Goal: Contribute content: Contribute content

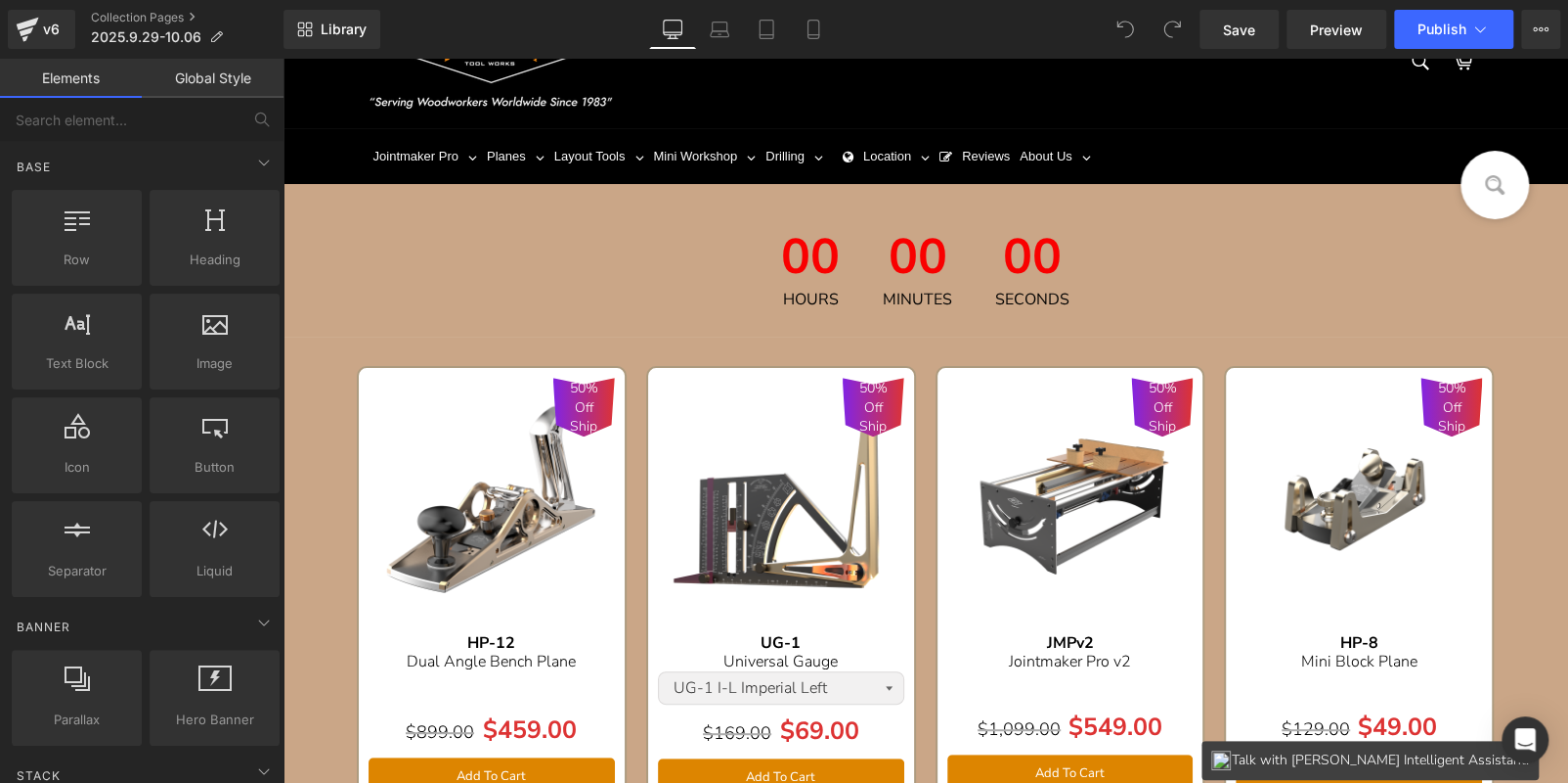
scroll to position [60, 0]
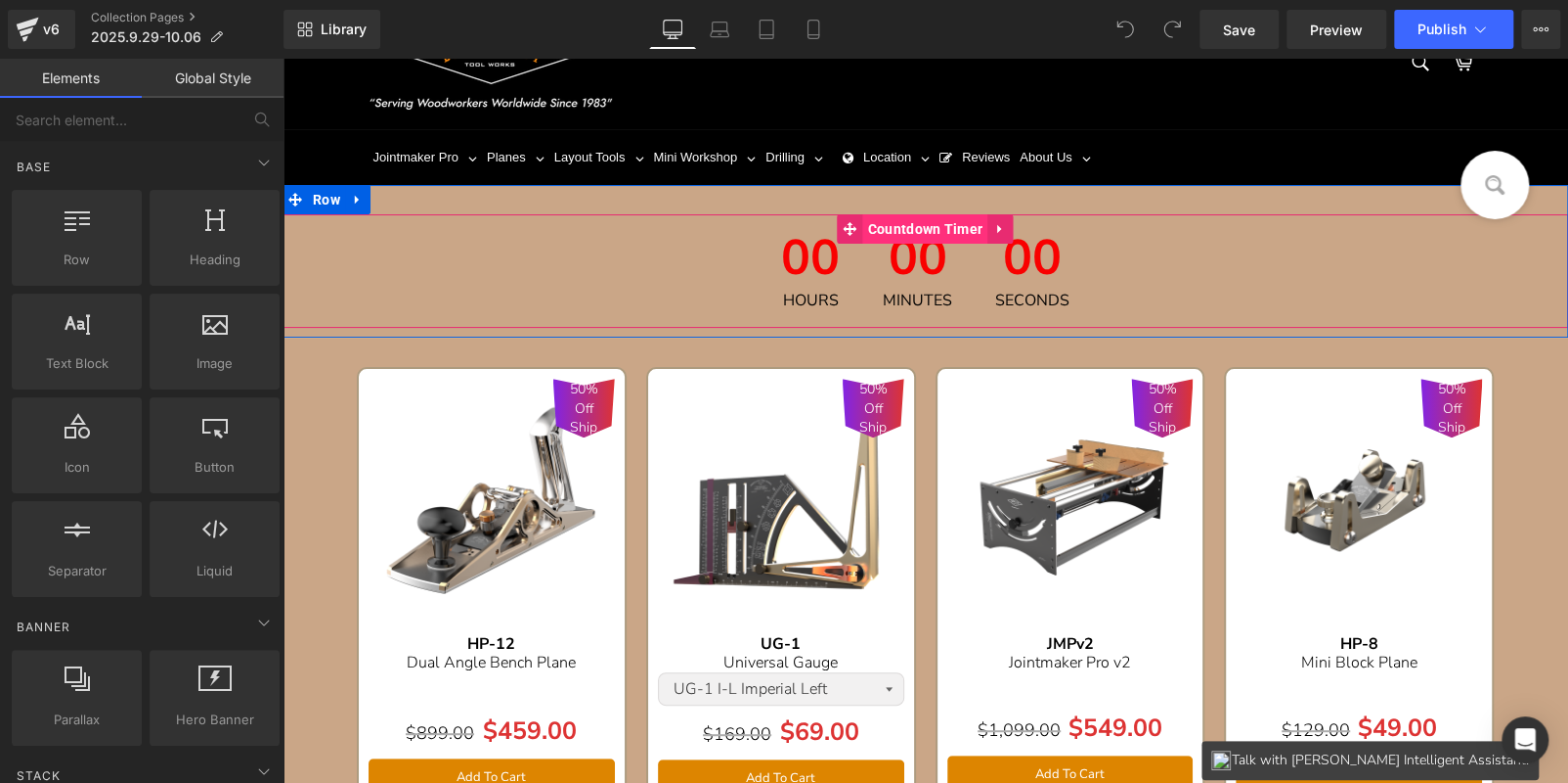
drag, startPoint x: 863, startPoint y: 262, endPoint x: 979, endPoint y: 237, distance: 118.7
click at [864, 262] on div "00 Minutes" at bounding box center [918, 270] width 109 height 114
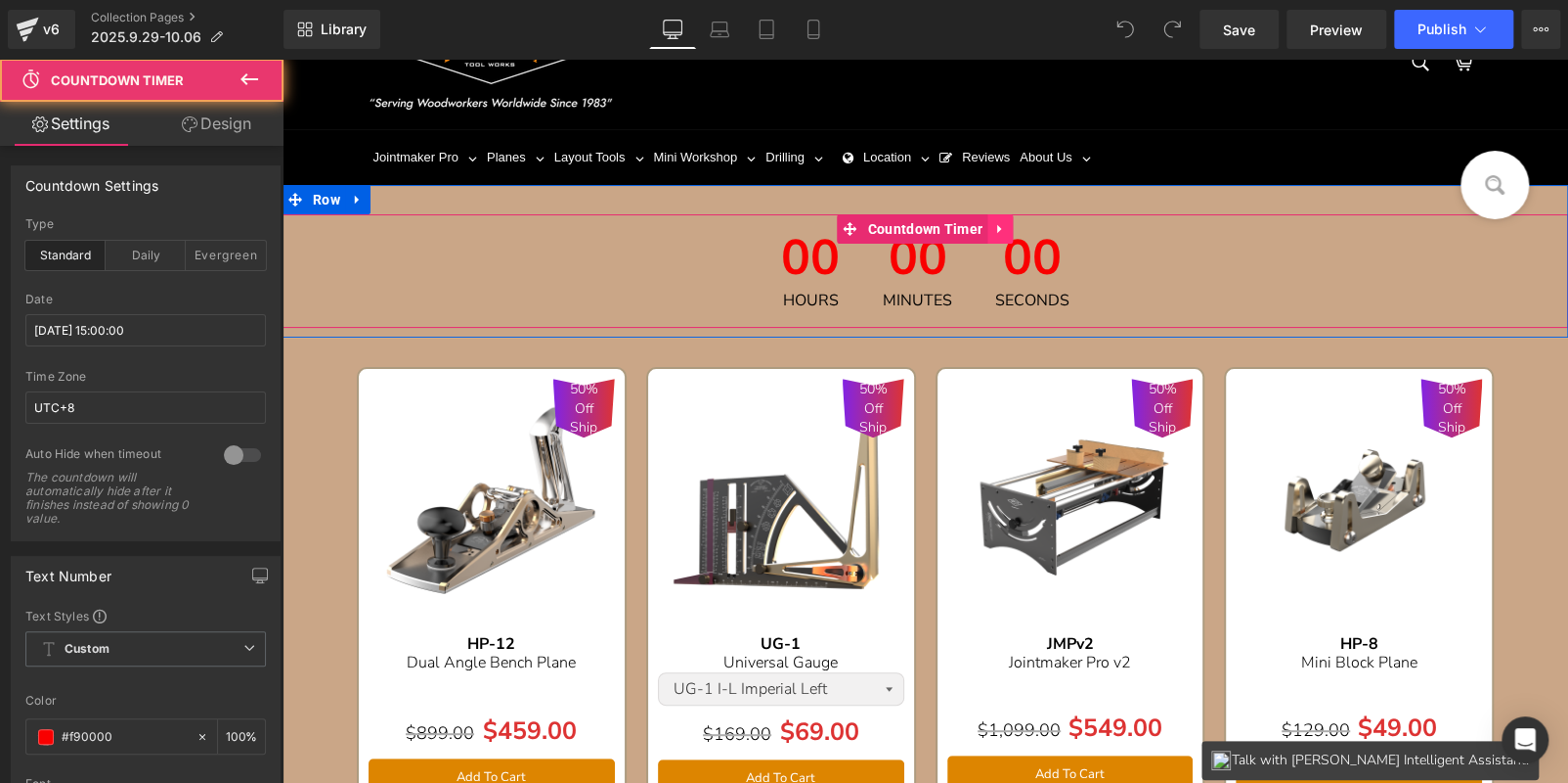
click at [1001, 225] on icon at bounding box center [1000, 229] width 14 height 15
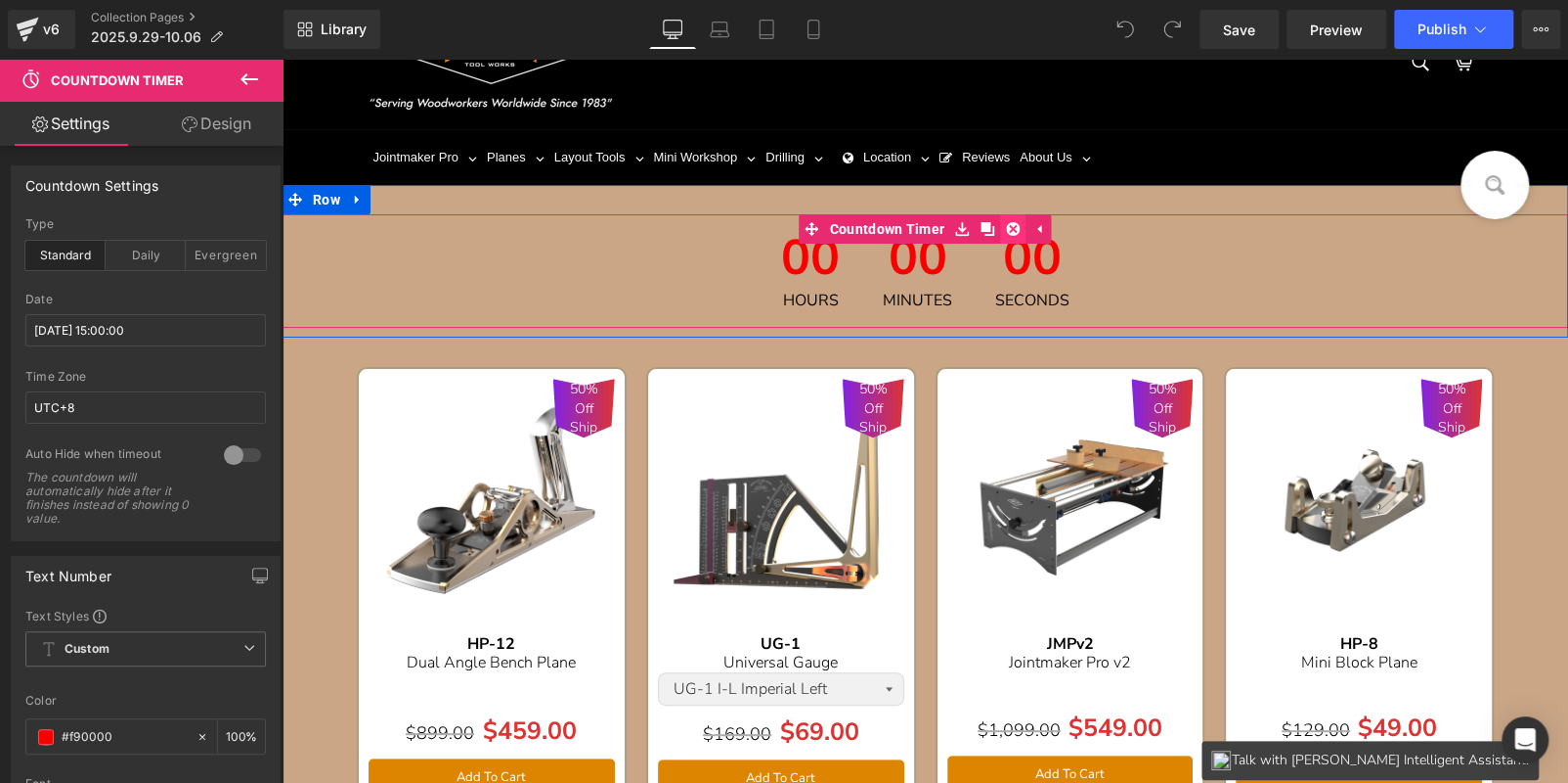
click at [1006, 228] on icon at bounding box center [1013, 229] width 14 height 14
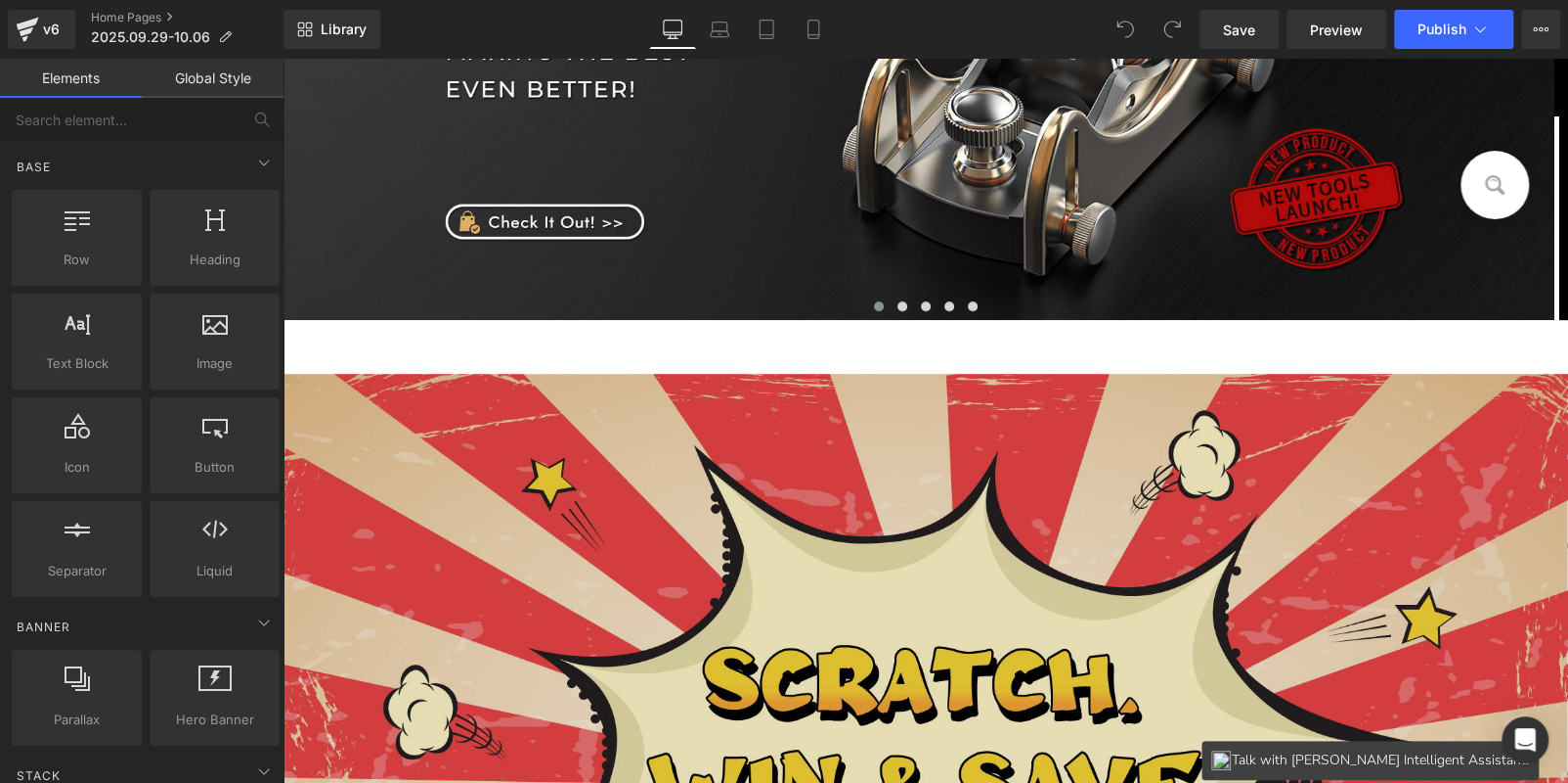
click at [684, 384] on img at bounding box center [926, 750] width 1286 height 752
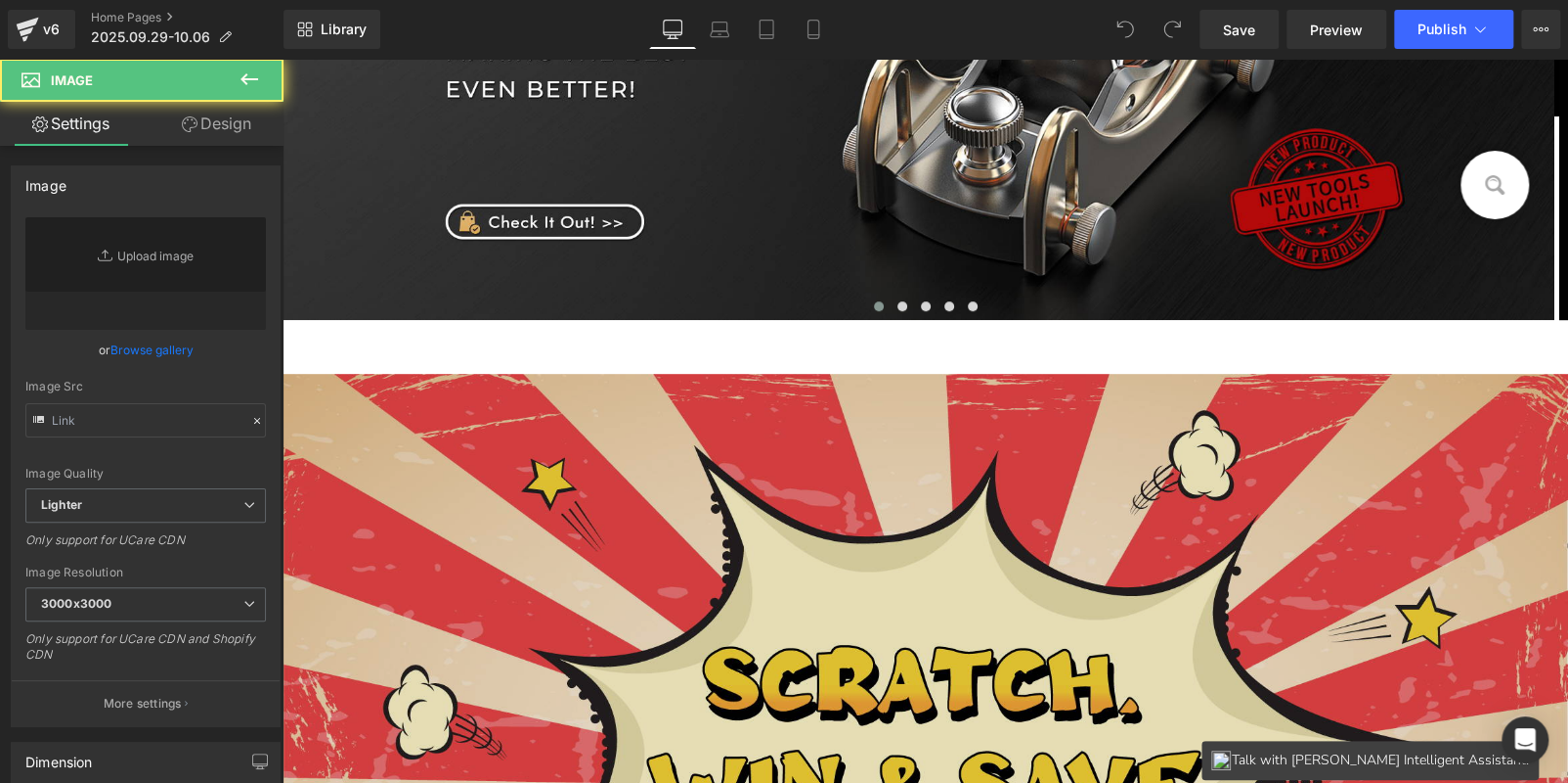
scroll to position [1173, 0]
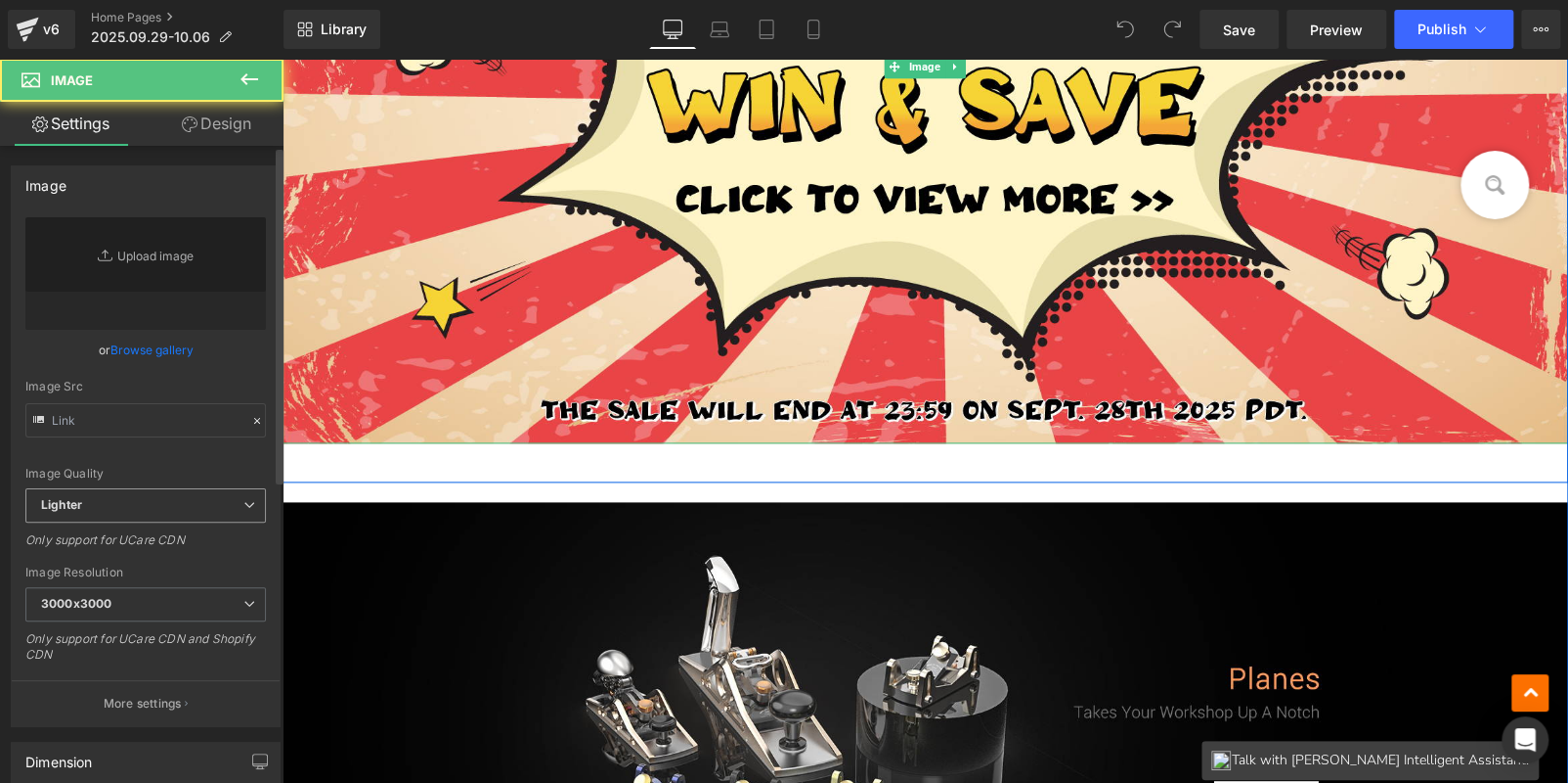
type input "https://ucarecdn.com/f8206cb5-ef61-4c6e-836f-92625e20200b/-/format/auto/-/previ…"
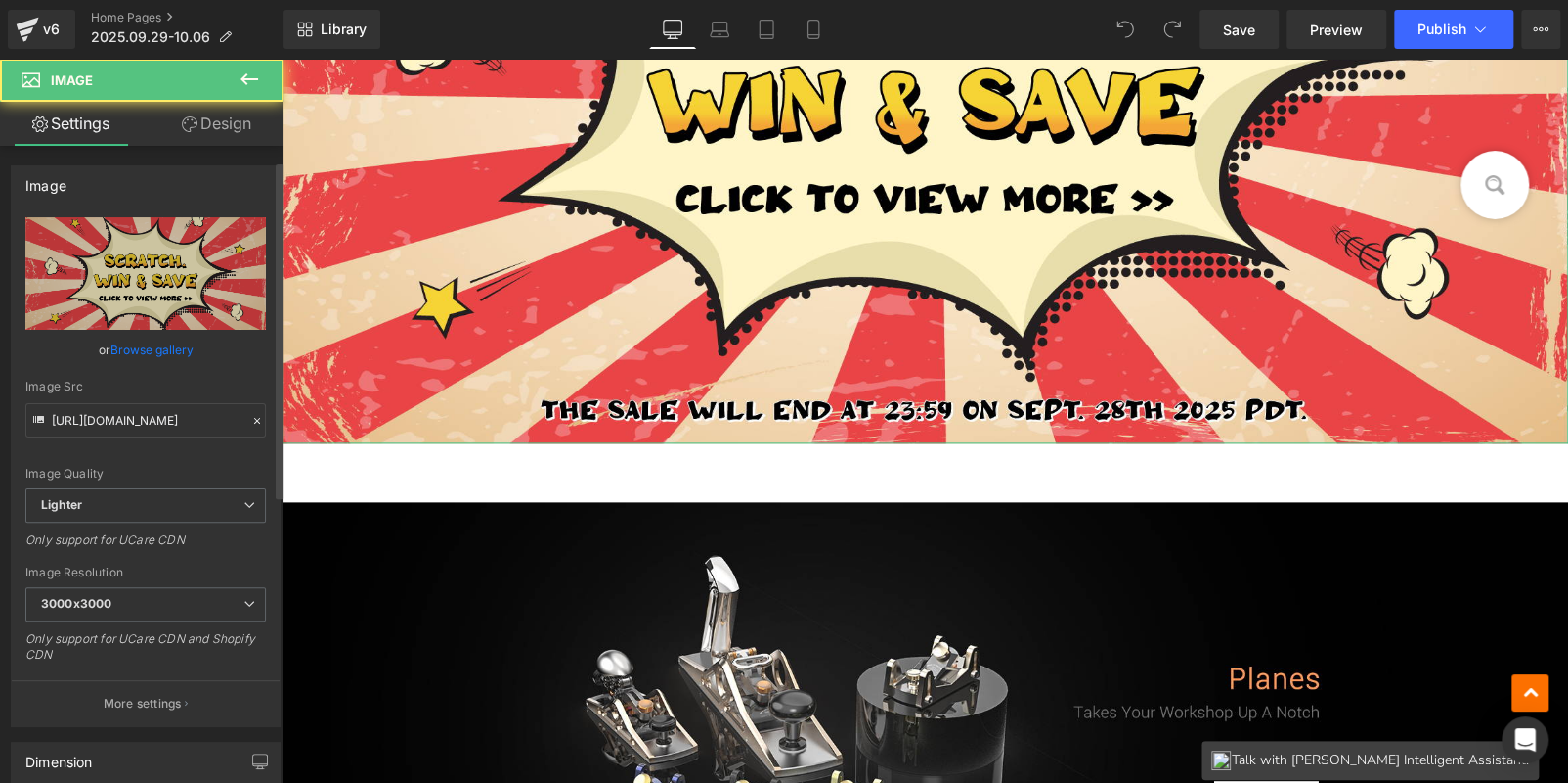
scroll to position [489, 0]
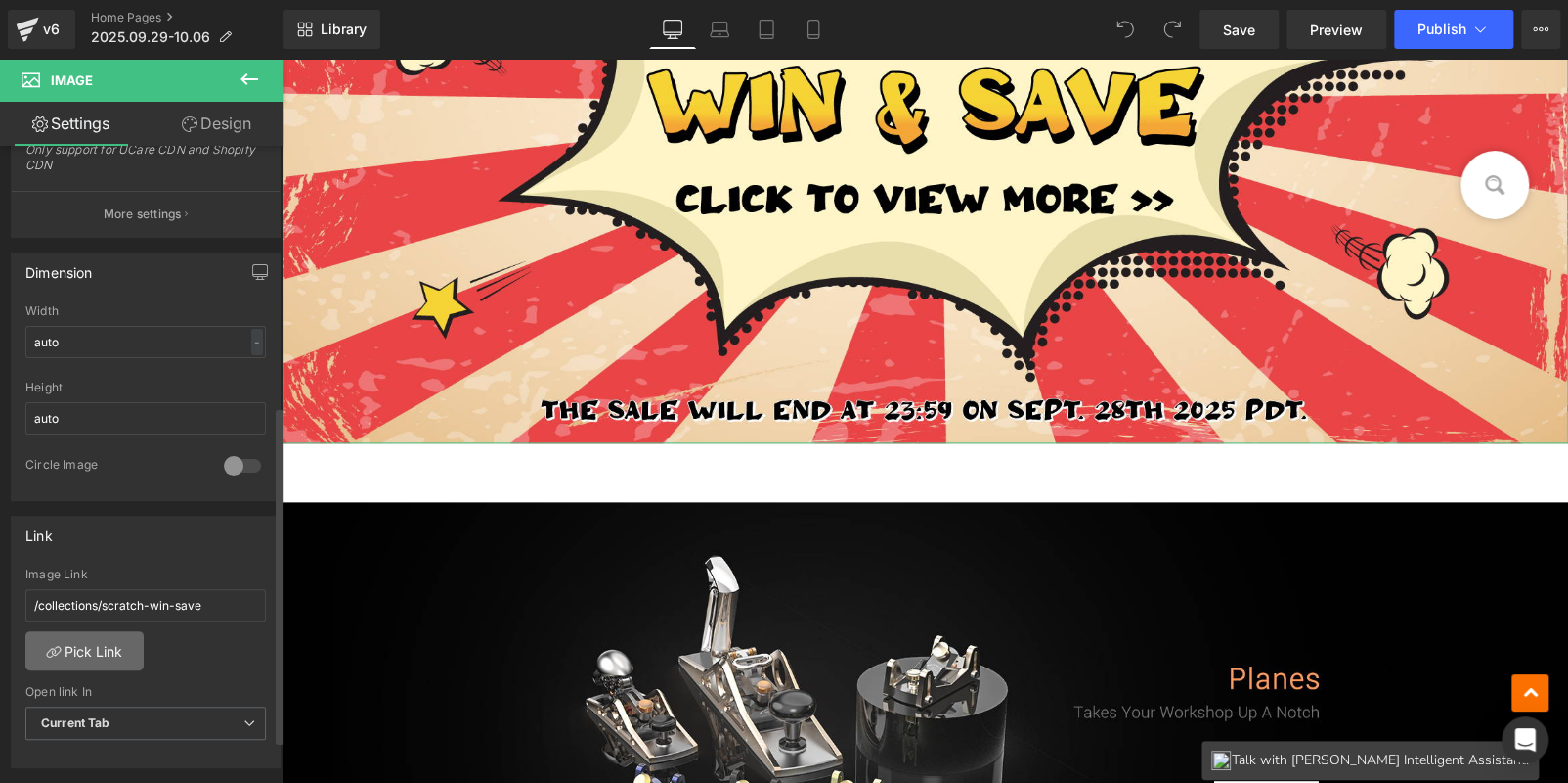
click at [94, 647] on link "Pick Link" at bounding box center [85, 651] width 119 height 40
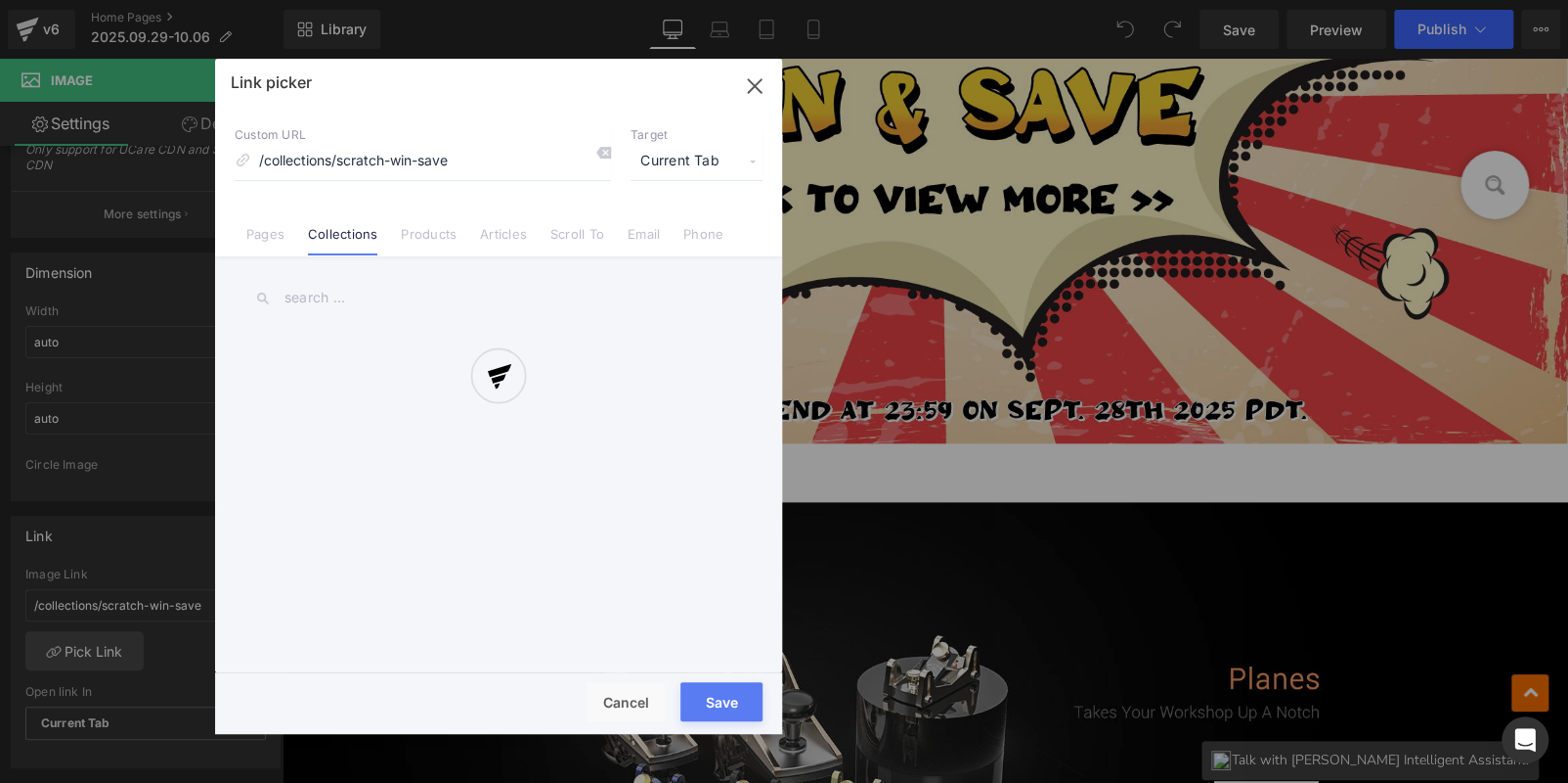
click at [606, 151] on div at bounding box center [498, 396] width 567 height 675
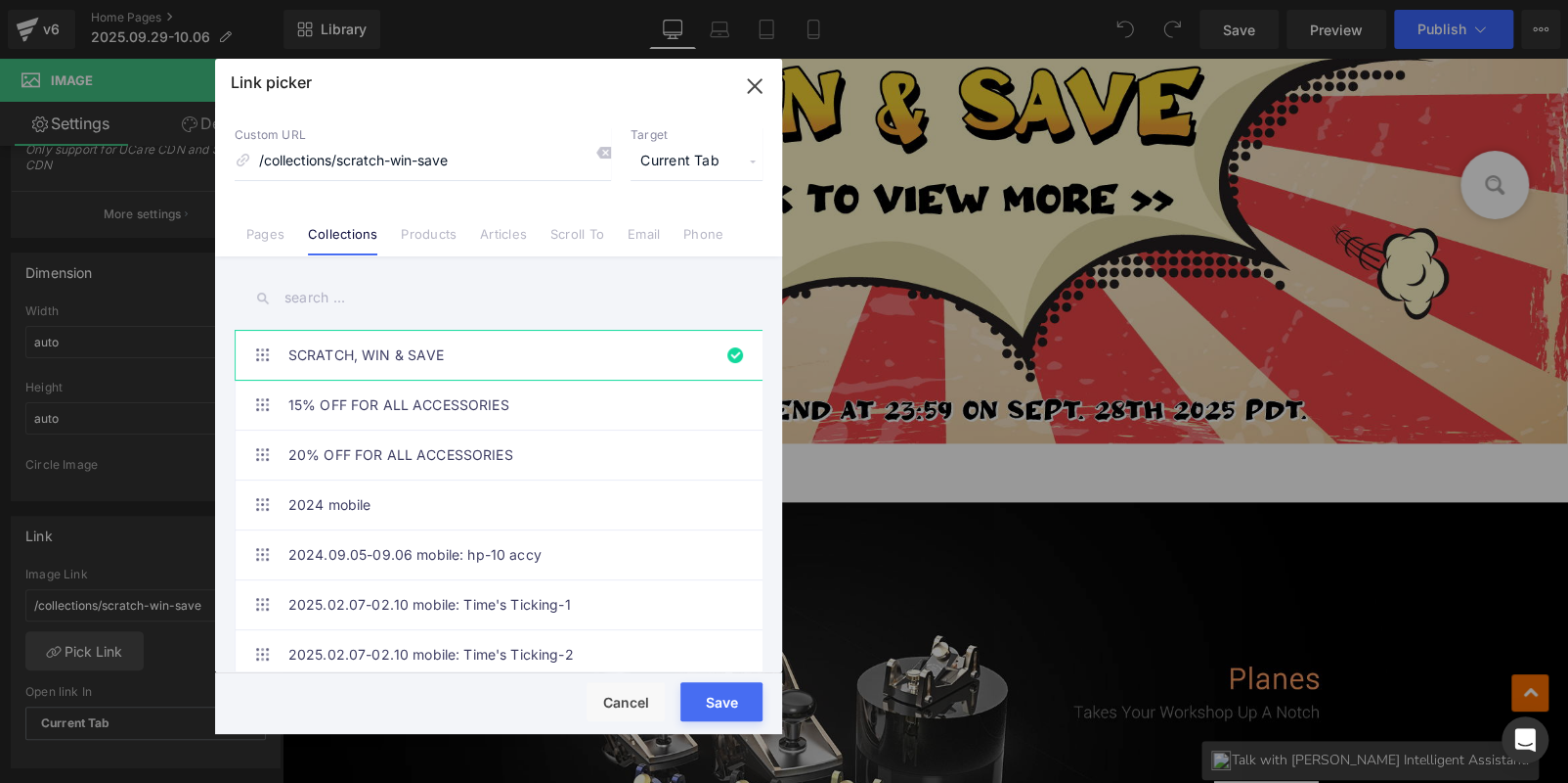
click at [458, 304] on input "text" at bounding box center [499, 298] width 528 height 44
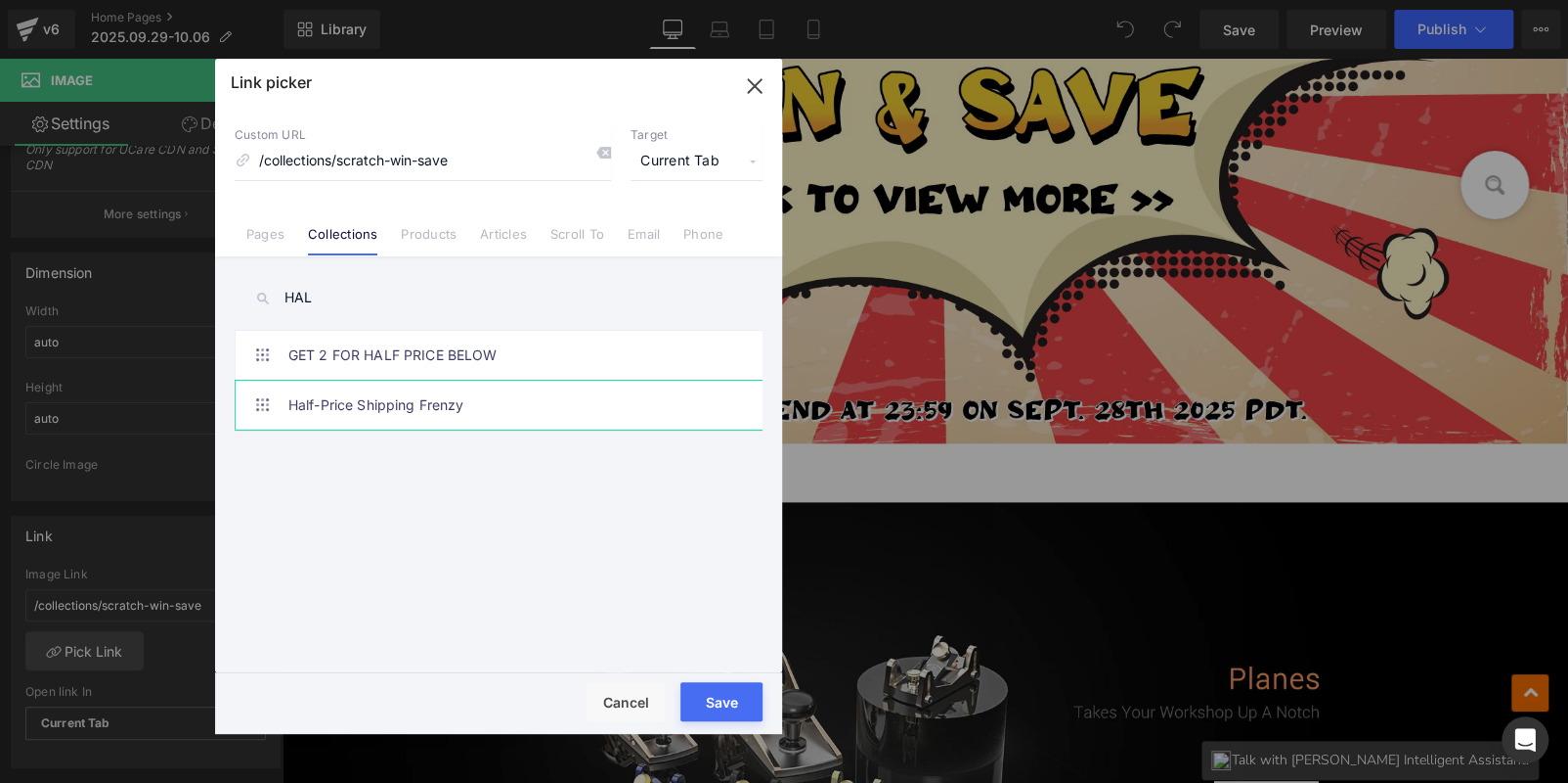
type input "HAL"
drag, startPoint x: 477, startPoint y: 395, endPoint x: 485, endPoint y: 408, distance: 15.3
click at [477, 395] on link "Half-Price Shipping Frenzy" at bounding box center [504, 405] width 430 height 49
type input "/collections/half-price-shipping-frenzy"
click at [732, 697] on div "Rendering Content" at bounding box center [784, 706] width 121 height 22
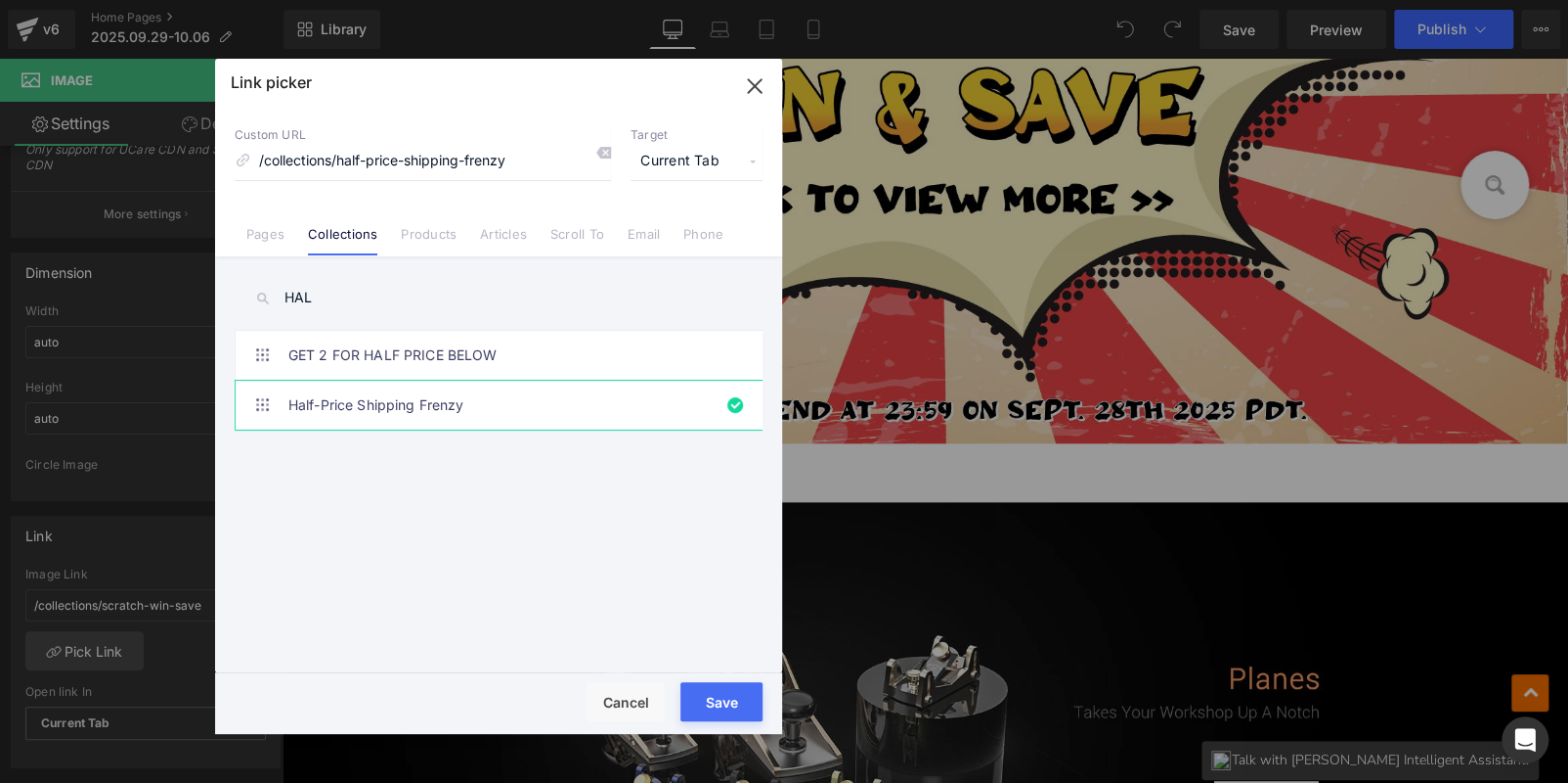
click at [735, 690] on button "Save" at bounding box center [721, 702] width 82 height 40
type input "/collections/half-price-shipping-frenzy"
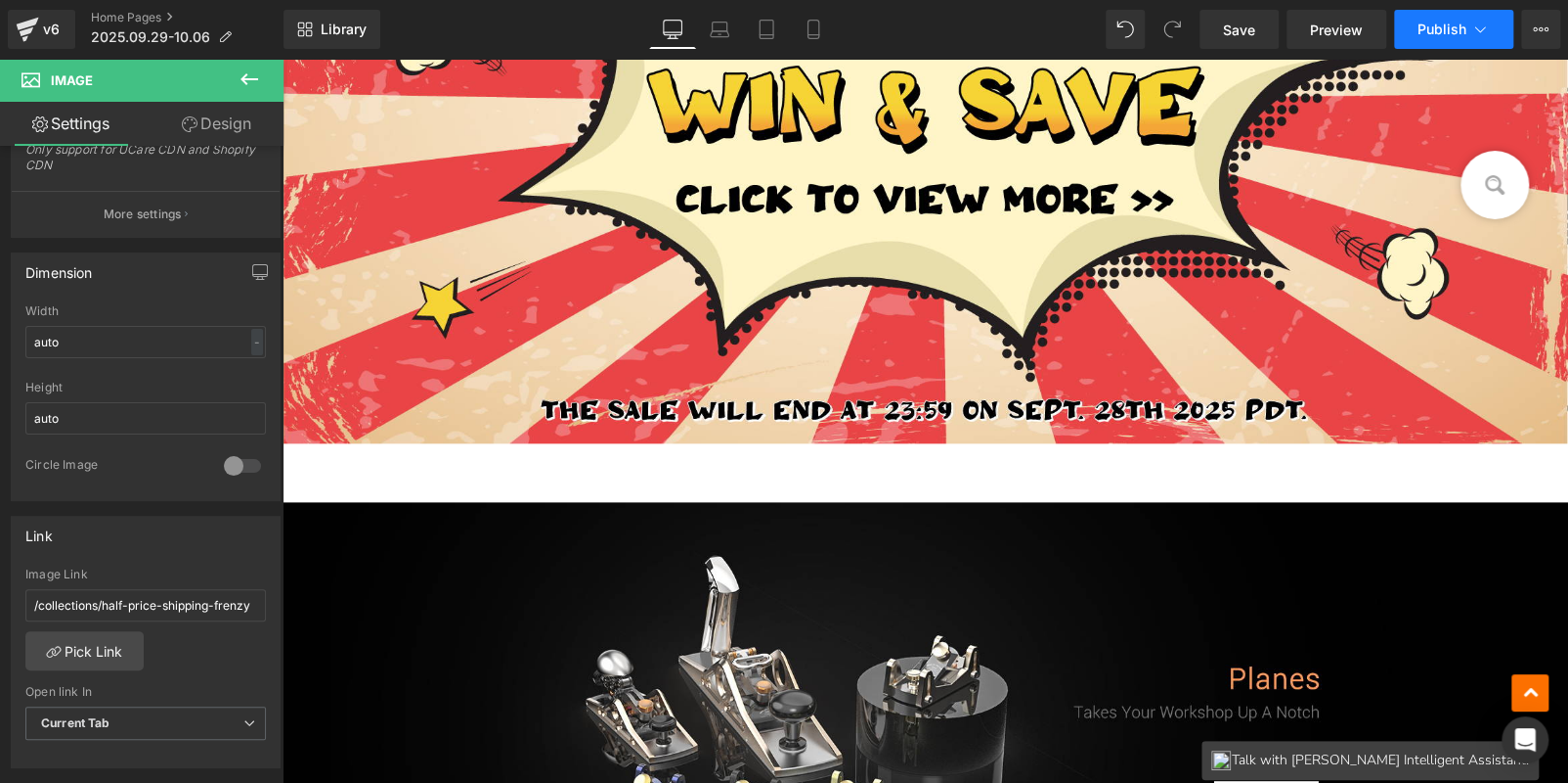
click at [1436, 22] on span "Publish" at bounding box center [1441, 30] width 48 height 16
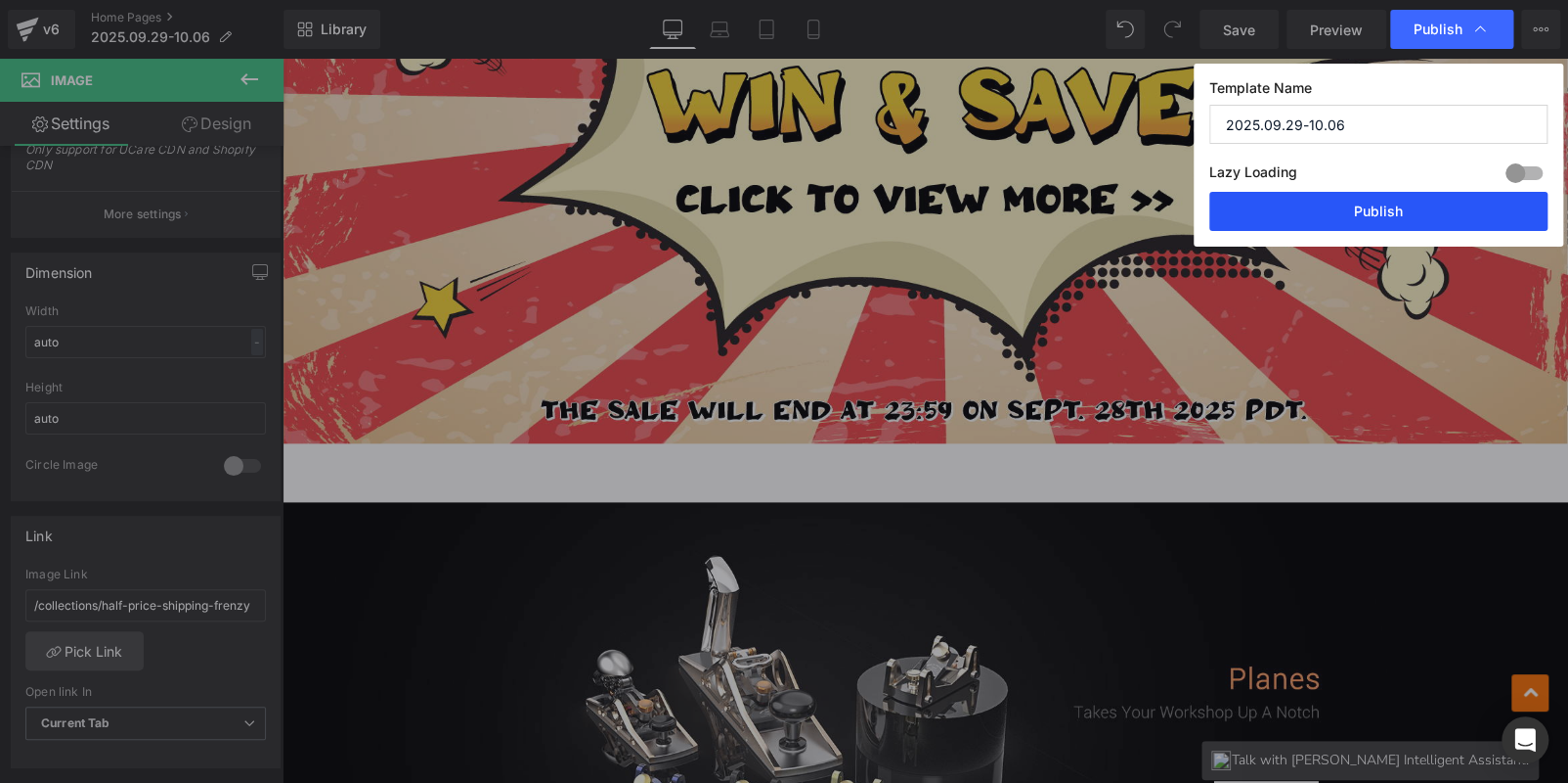
click at [1422, 204] on button "Publish" at bounding box center [1379, 212] width 338 height 40
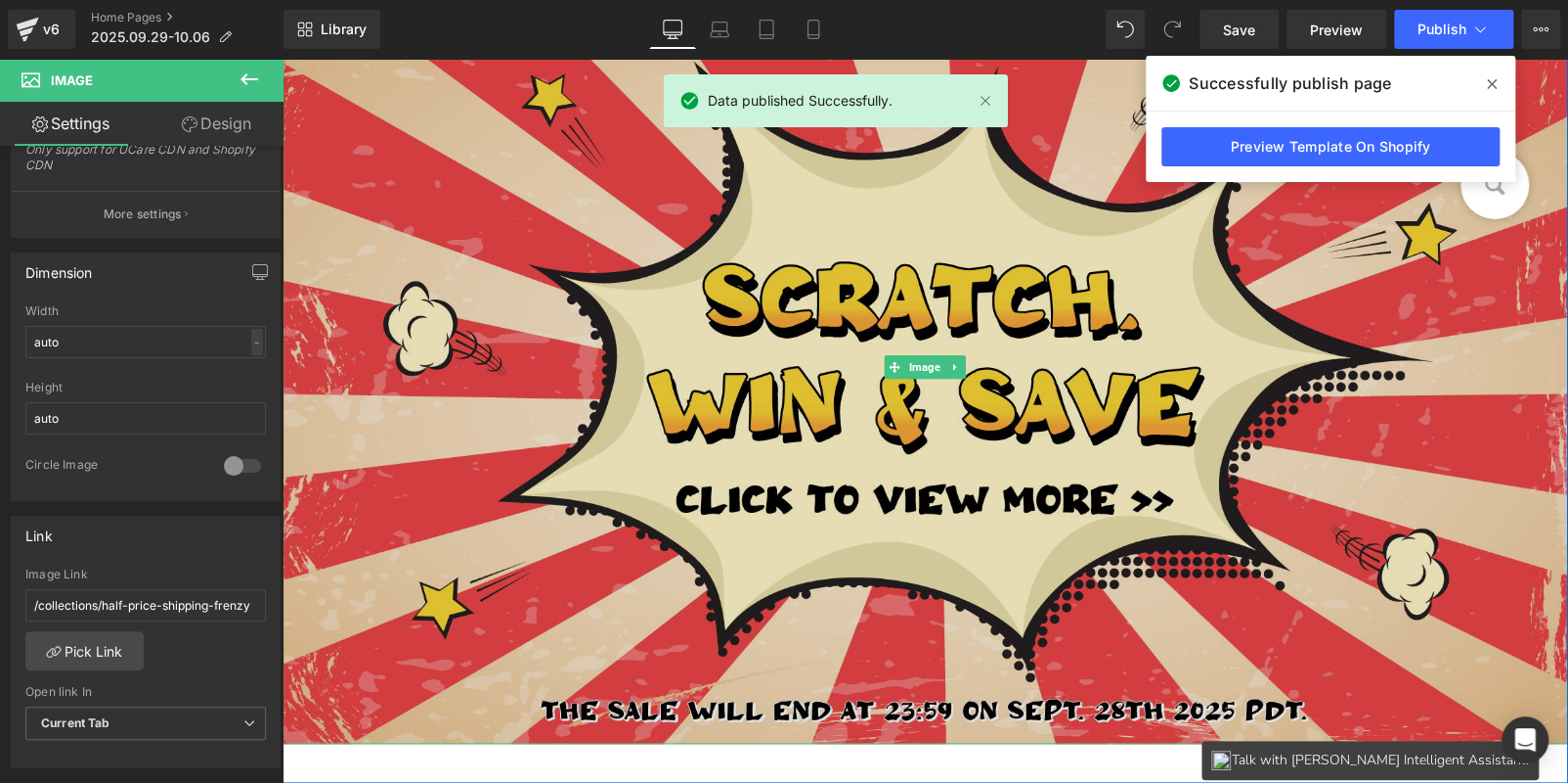
scroll to position [978, 0]
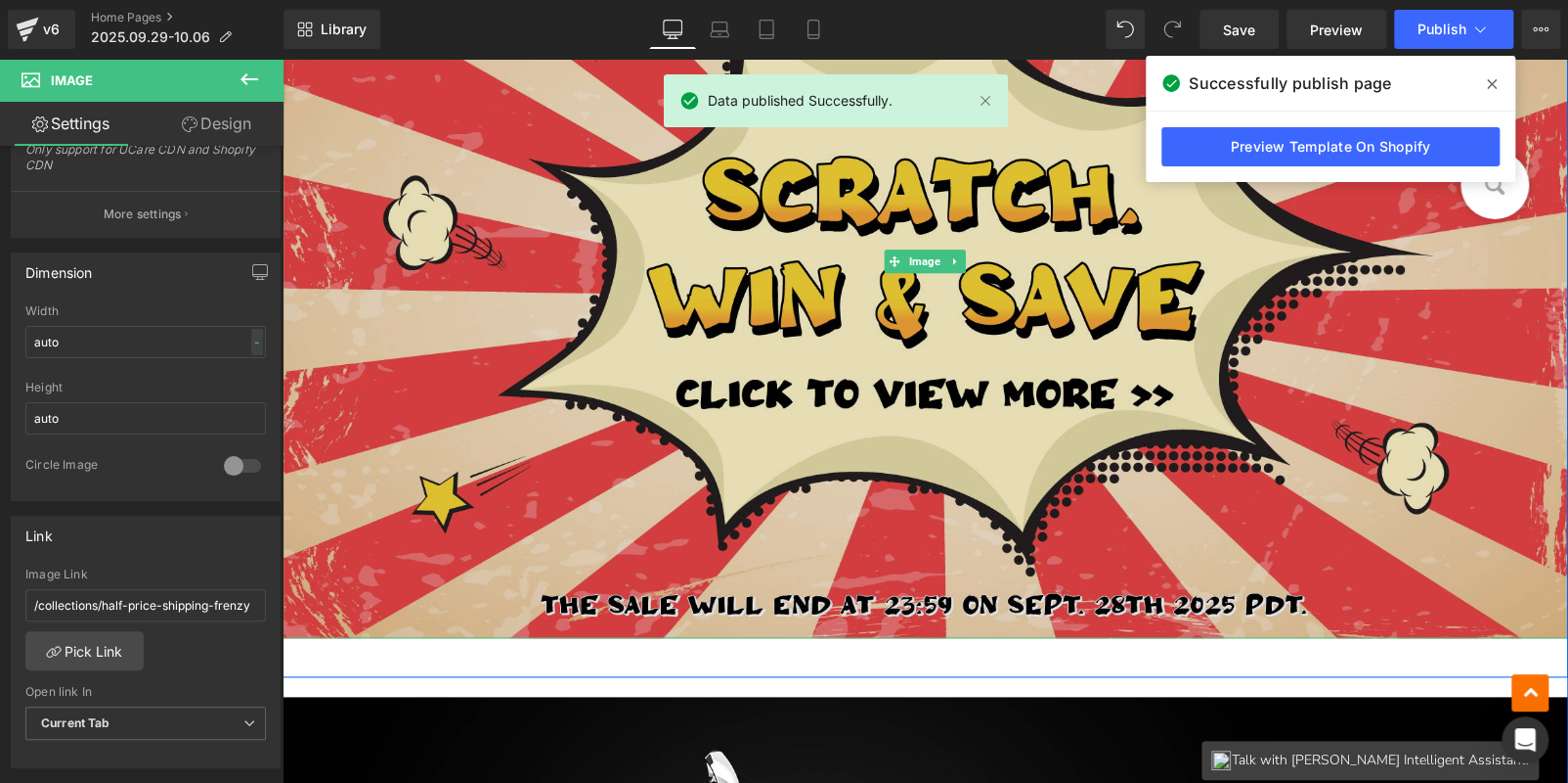
click at [609, 345] on img at bounding box center [926, 260] width 1286 height 752
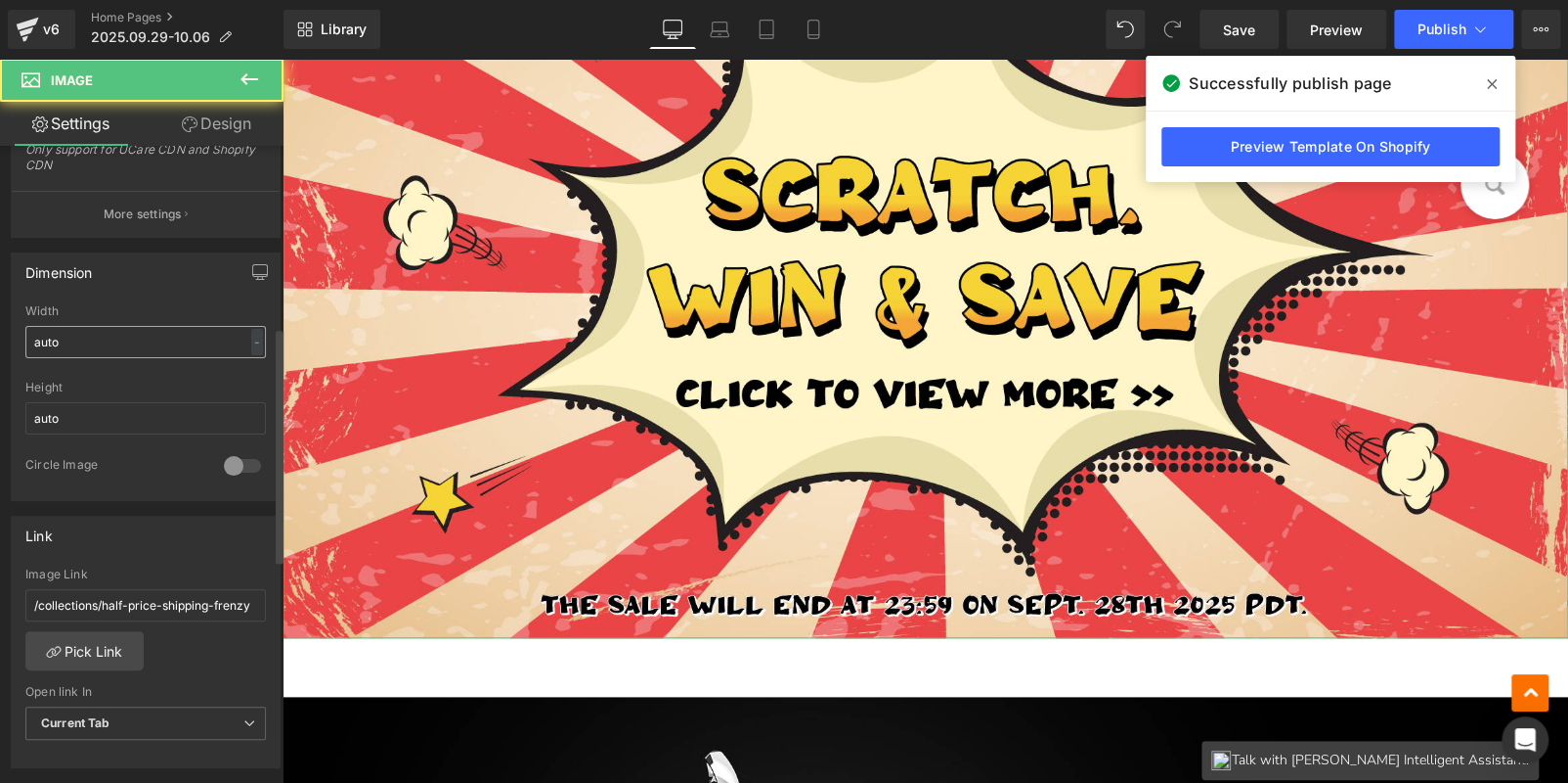
scroll to position [0, 0]
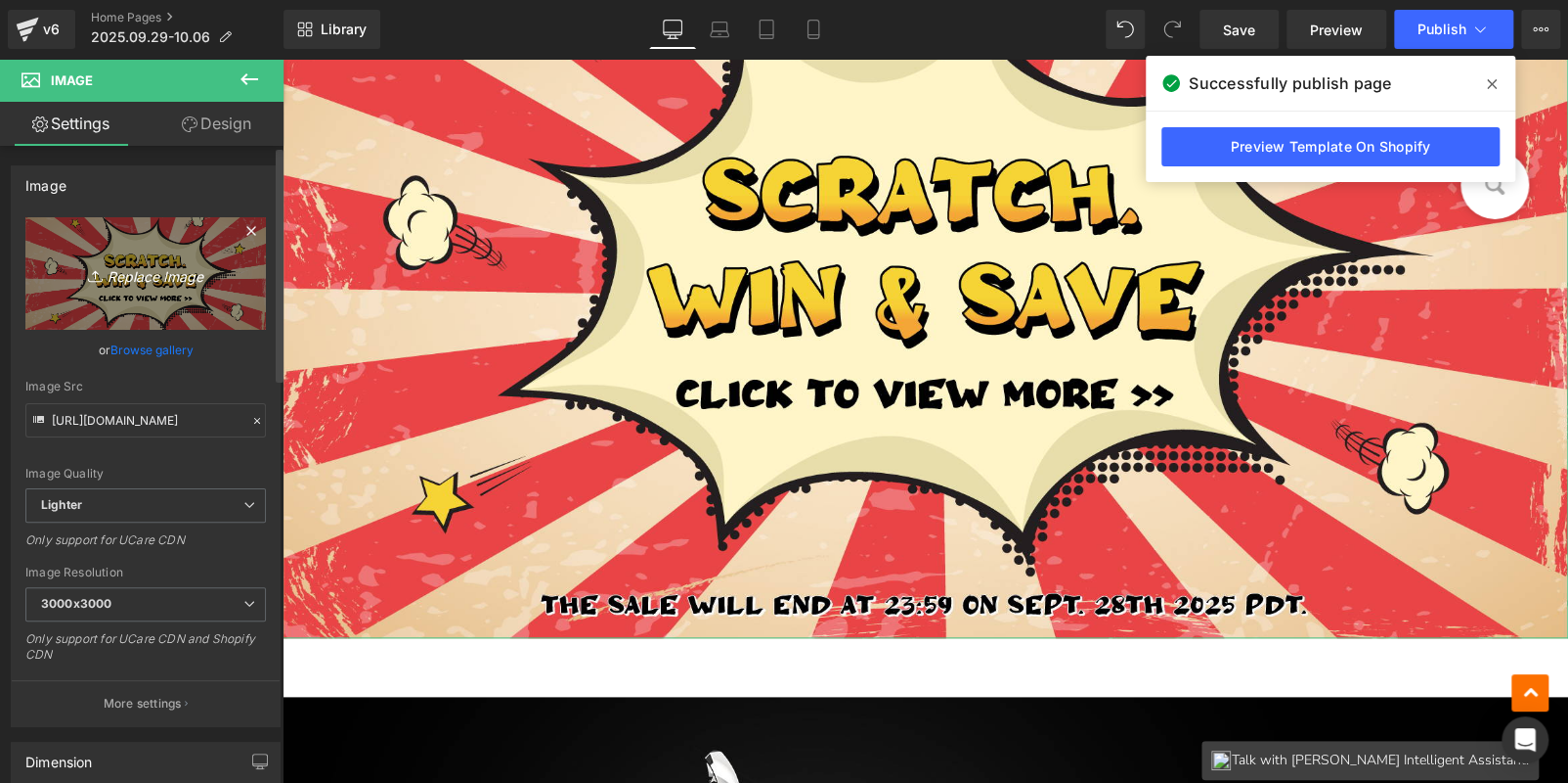
click at [103, 284] on icon "Replace Image" at bounding box center [145, 273] width 156 height 25
type input "C:\fakepath\banner.jpg"
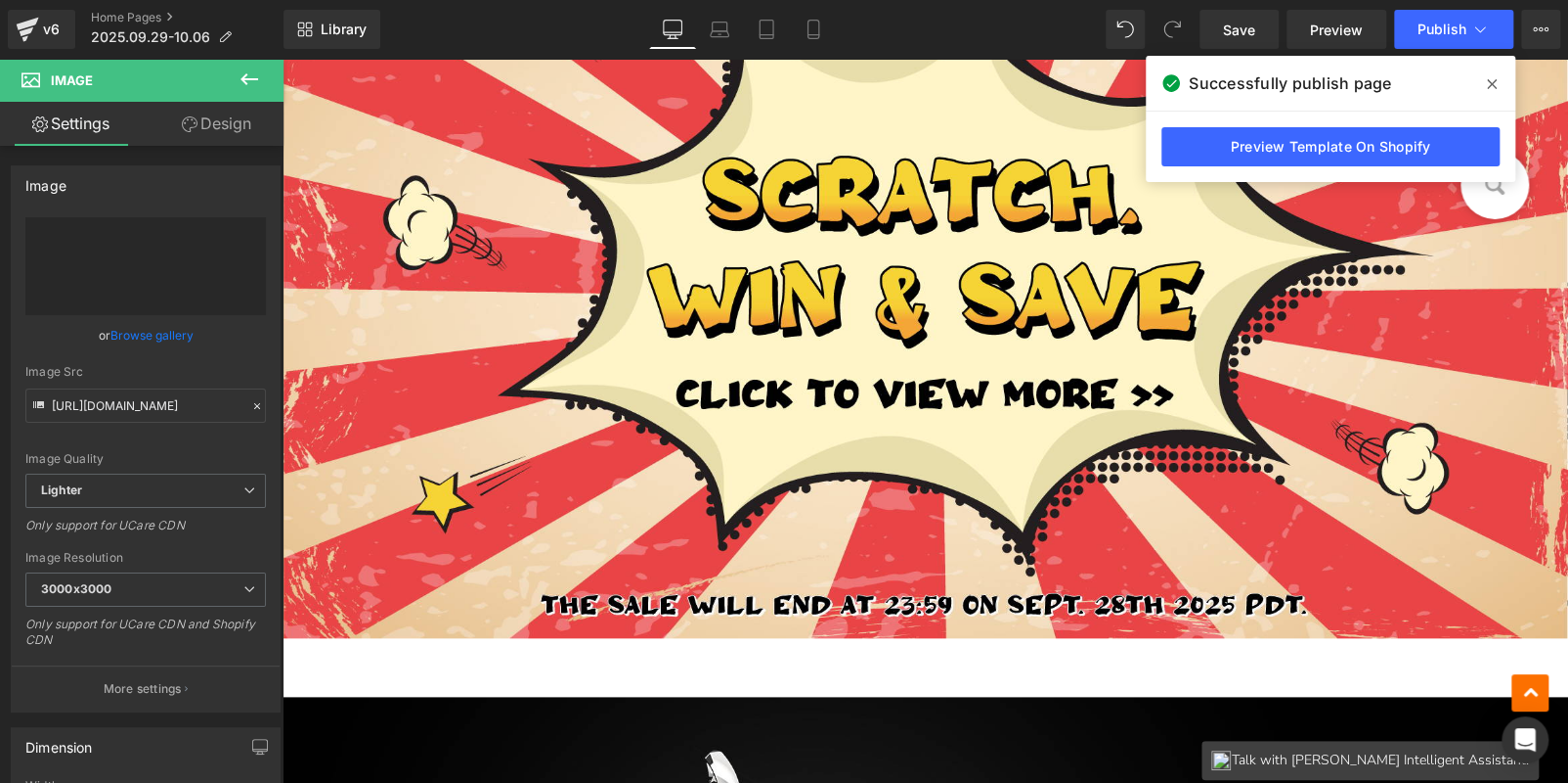
type input "https://ucarecdn.com/5f9357e2-e5ef-4024-a3ef-b3d5b3e8484f/-/format/auto/-/previ…"
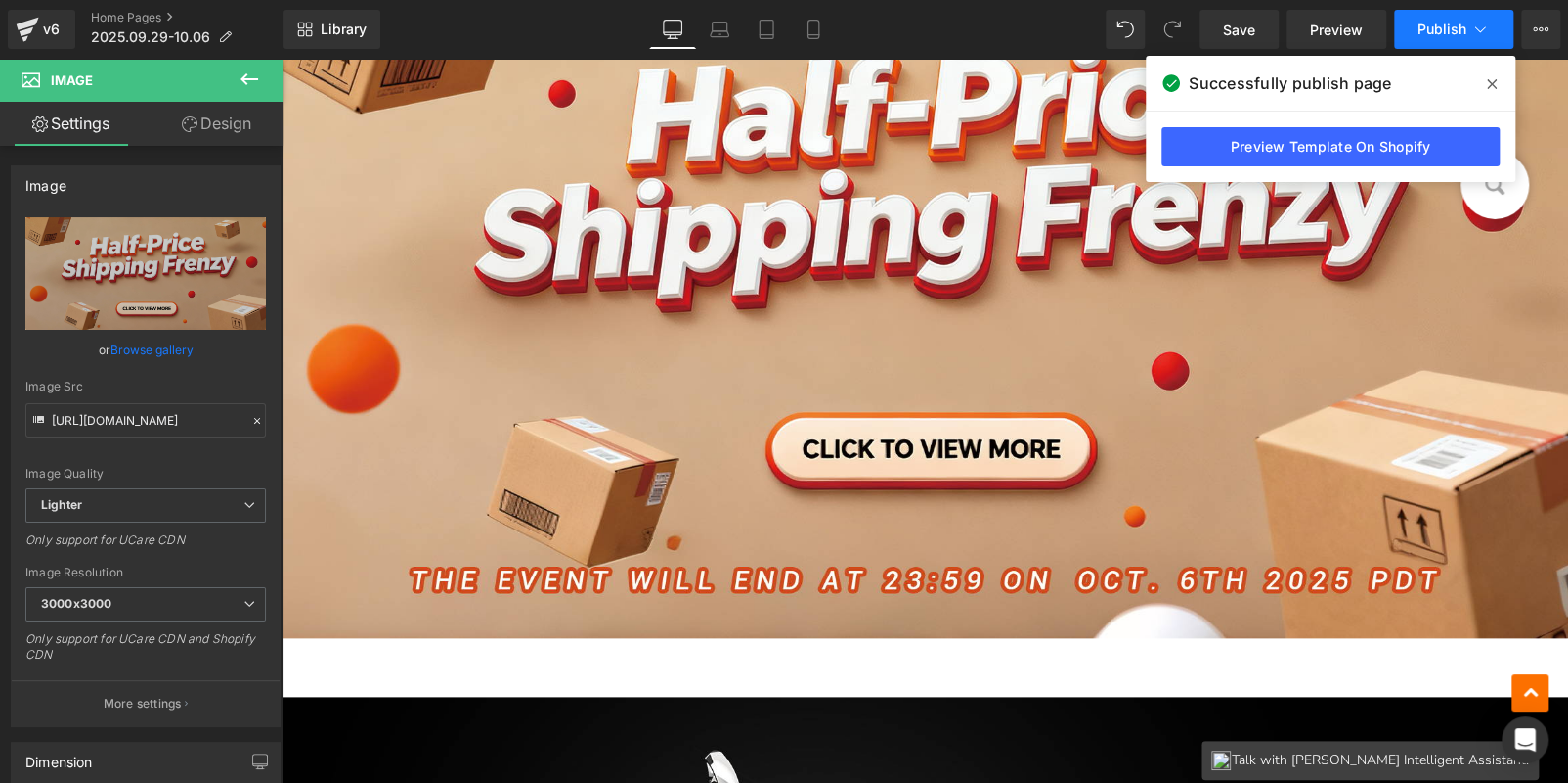
click at [1462, 43] on button "Publish" at bounding box center [1454, 30] width 120 height 40
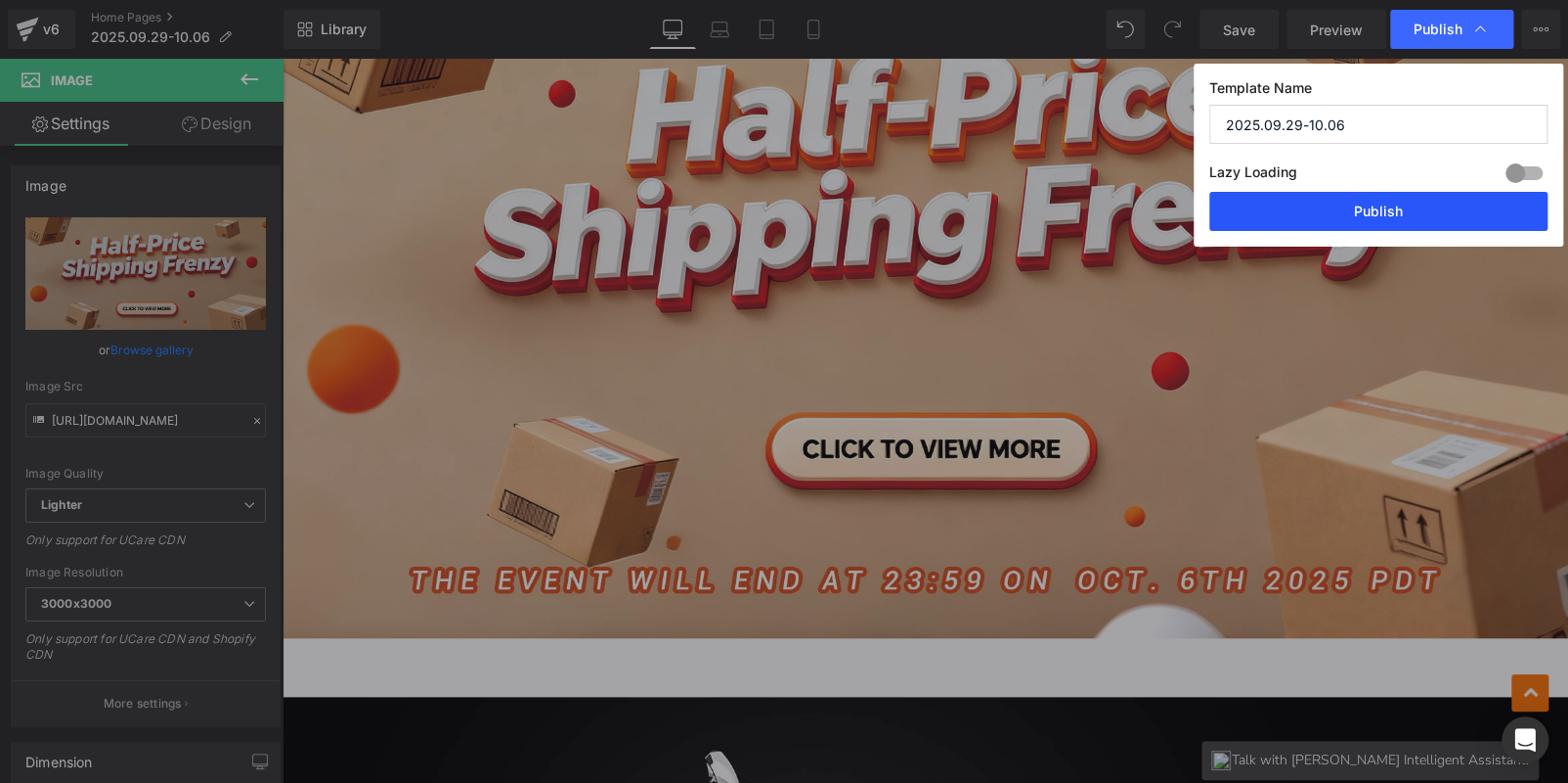
click at [1430, 201] on button "Publish" at bounding box center [1379, 212] width 338 height 40
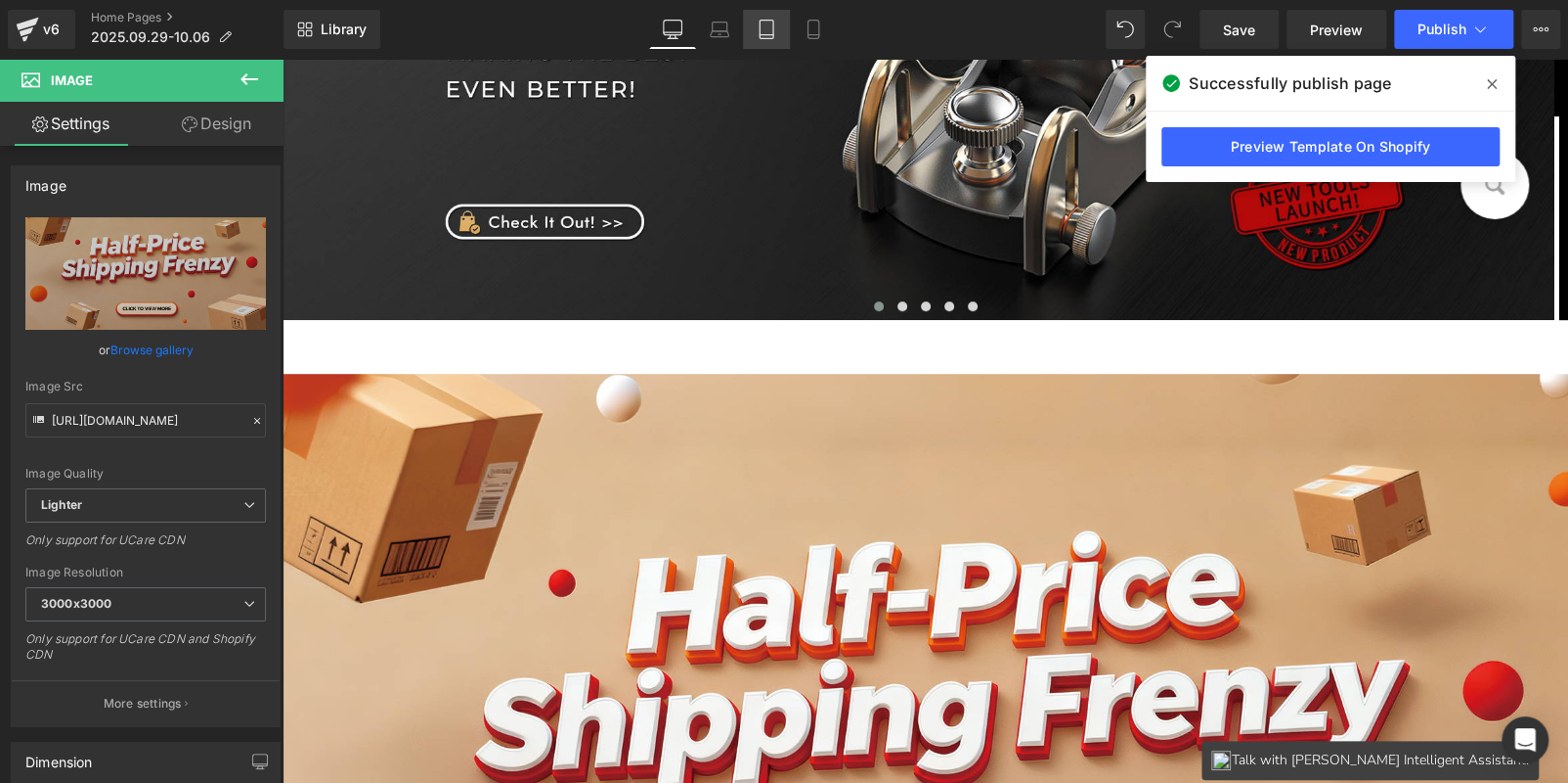
scroll to position [489, 0]
